Goal: Information Seeking & Learning: Find specific fact

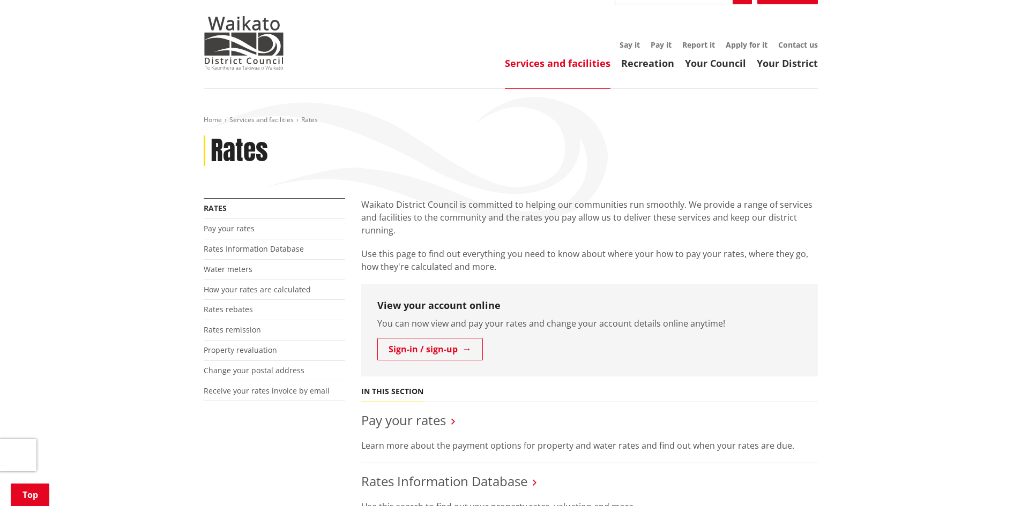
scroll to position [54, 0]
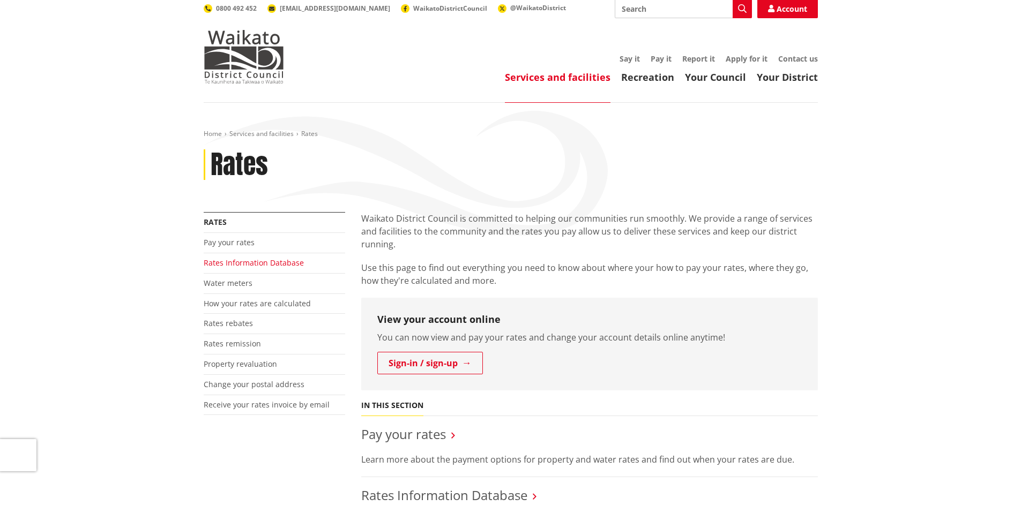
click at [243, 258] on link "Rates Information Database" at bounding box center [254, 263] width 100 height 10
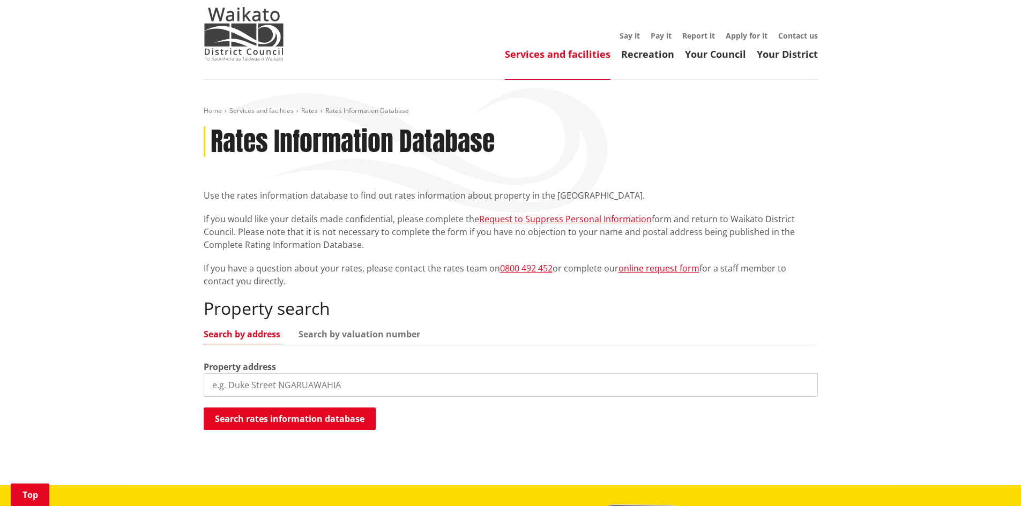
scroll to position [214, 0]
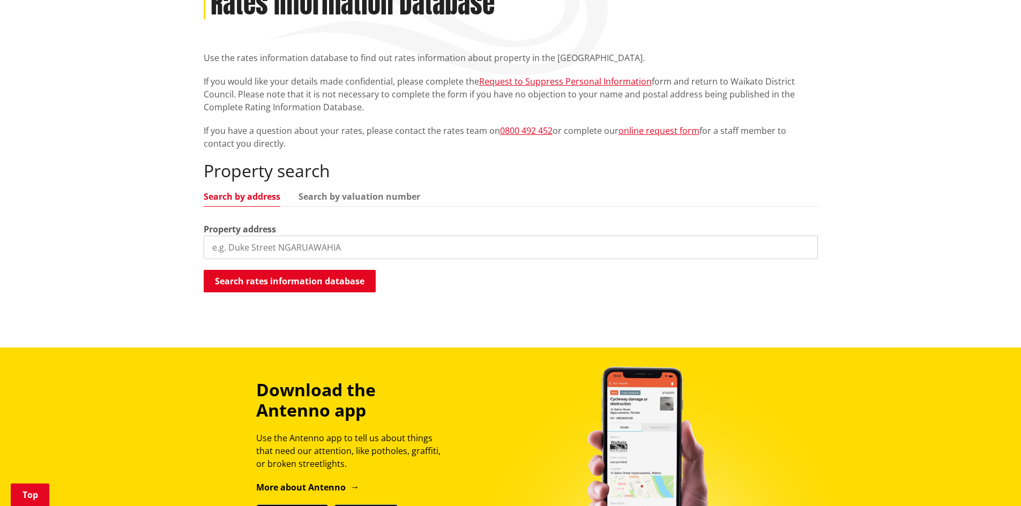
click at [334, 236] on input "search" at bounding box center [511, 248] width 614 height 24
type input "57 windmill"
click at [291, 270] on button "Search rates information database" at bounding box center [290, 281] width 172 height 23
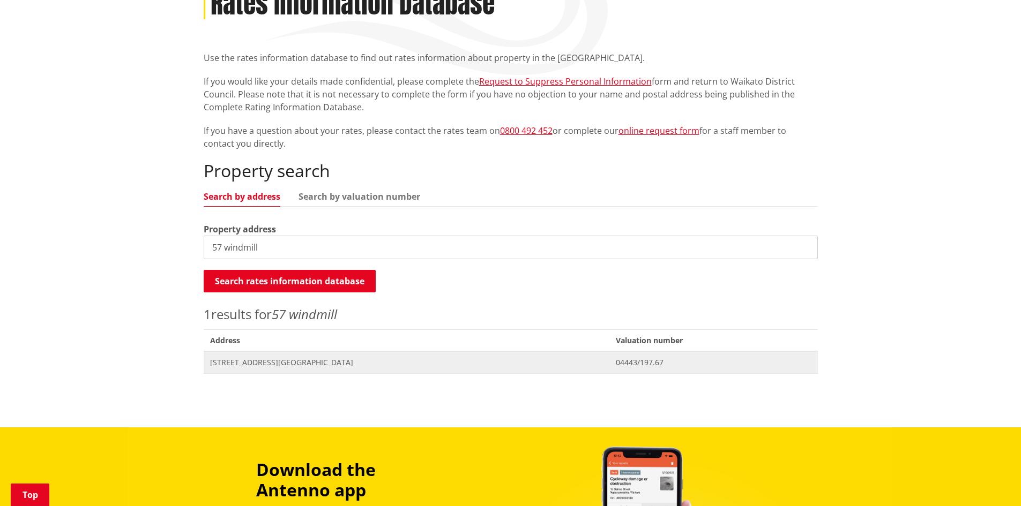
click at [334, 357] on span "57 Windmill Road TAMAHERE" at bounding box center [406, 362] width 393 height 11
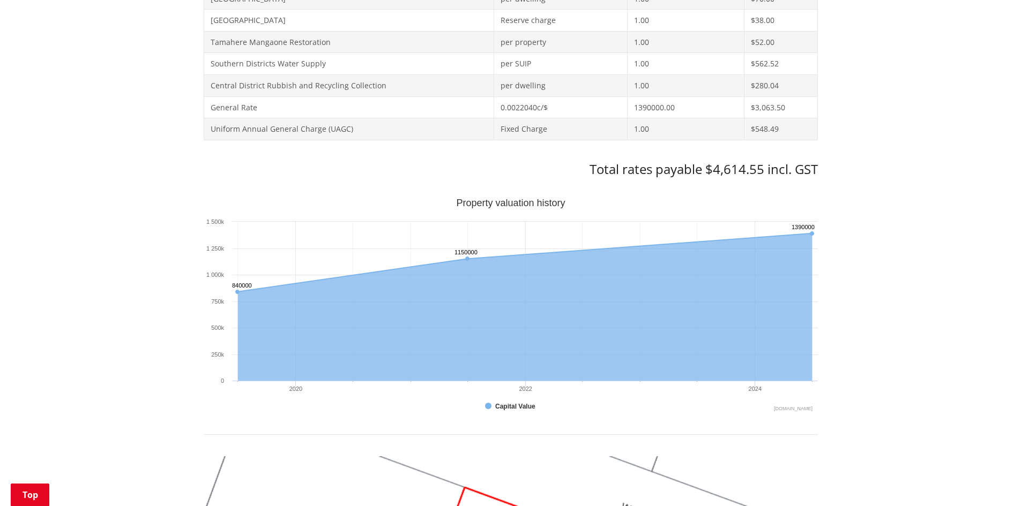
scroll to position [589, 0]
